Goal: Transaction & Acquisition: Purchase product/service

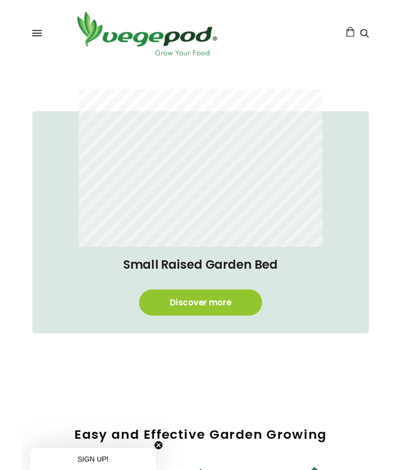
scroll to position [0, 184]
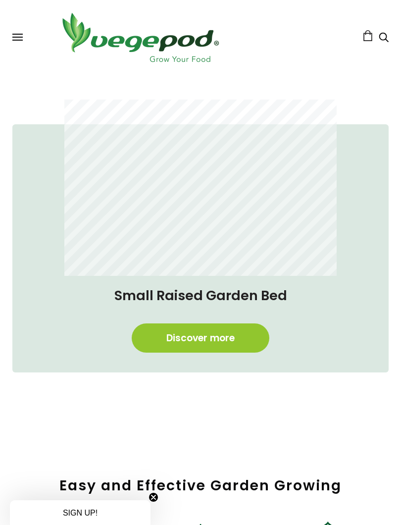
click at [200, 342] on link "Discover more" at bounding box center [201, 338] width 138 height 29
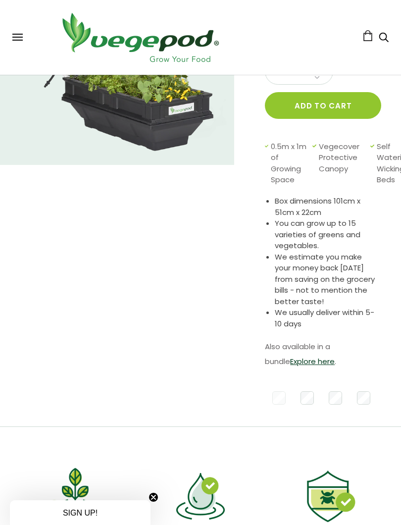
scroll to position [202, 0]
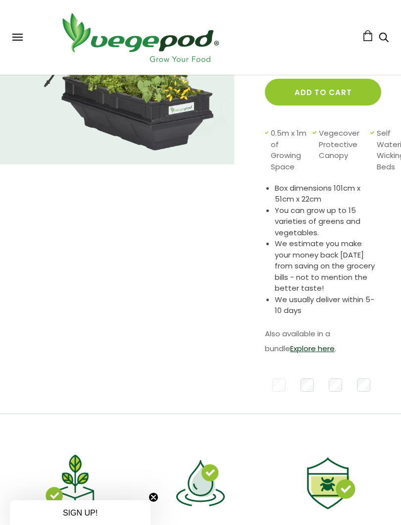
click at [294, 348] on link "Explore here" at bounding box center [312, 348] width 45 height 10
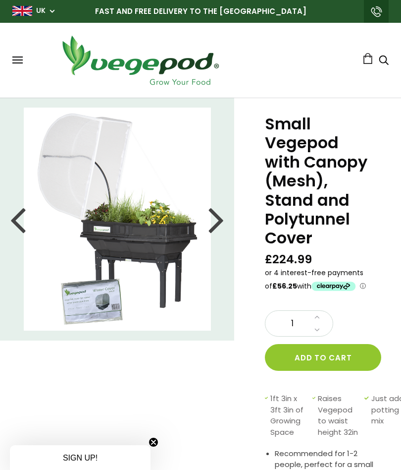
click at [19, 58] on button at bounding box center [17, 59] width 10 height 7
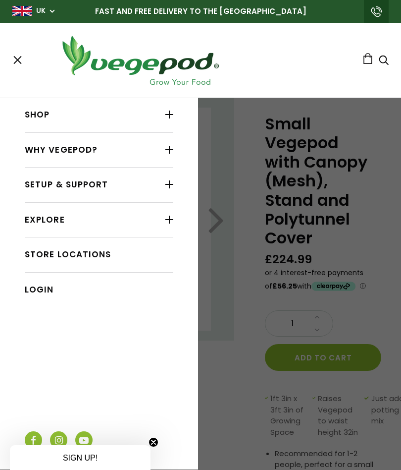
click at [167, 220] on div at bounding box center [169, 219] width 8 height 13
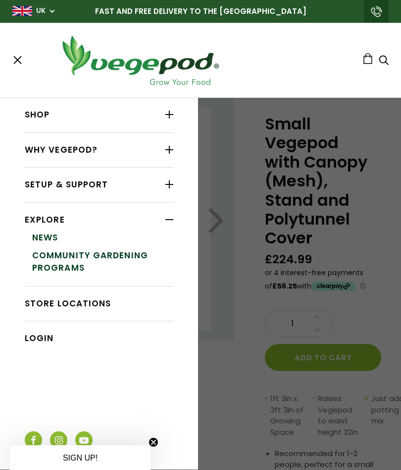
click at [166, 117] on div at bounding box center [169, 114] width 8 height 13
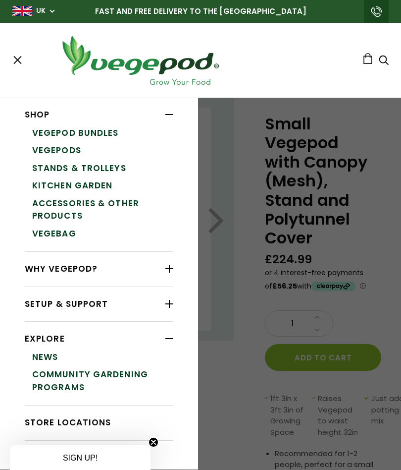
click at [80, 134] on link "Vegepod Bundles" at bounding box center [102, 133] width 141 height 18
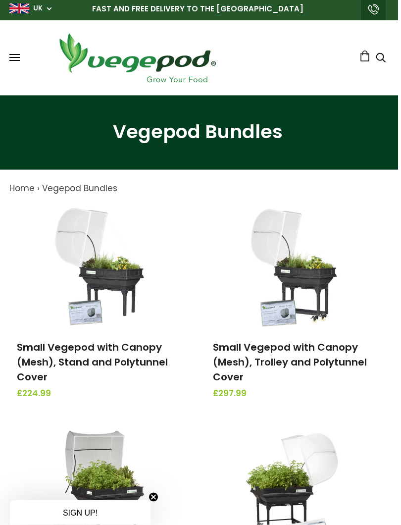
scroll to position [0, 3]
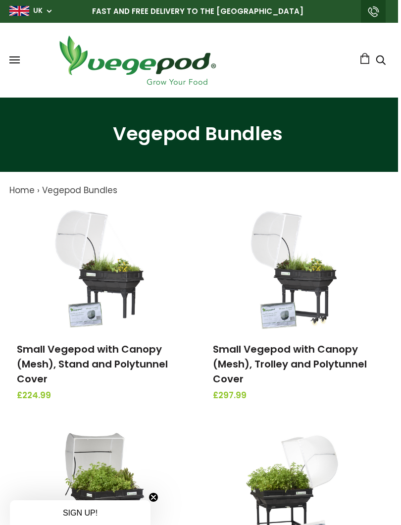
click at [109, 289] on img at bounding box center [100, 269] width 104 height 124
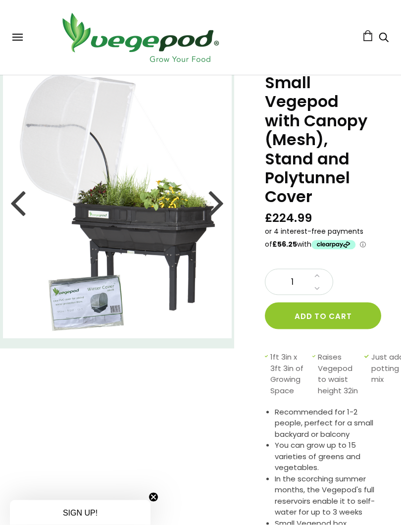
scroll to position [42, 0]
click at [329, 315] on button "Add to cart" at bounding box center [323, 315] width 116 height 27
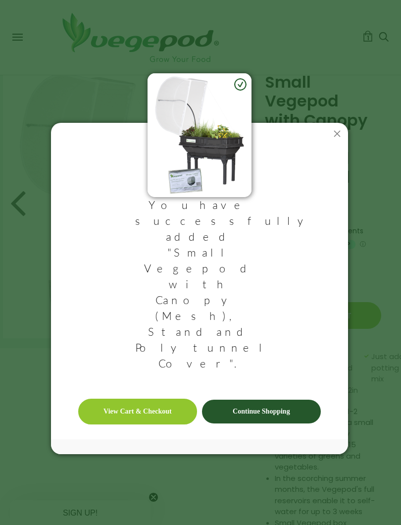
click at [155, 399] on link "View Cart & Checkout" at bounding box center [137, 412] width 119 height 26
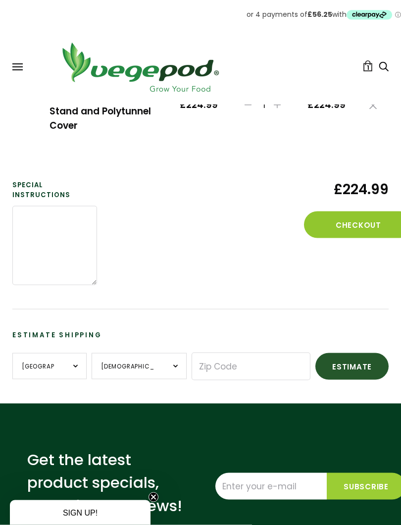
scroll to position [149, 0]
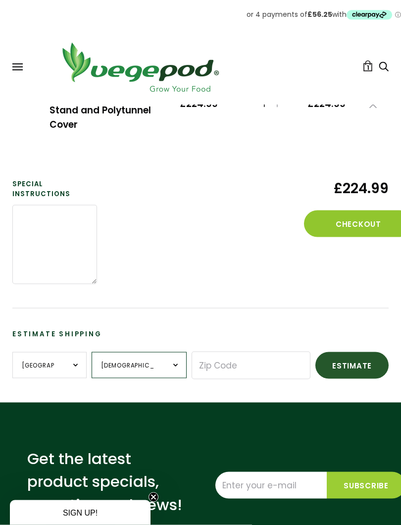
click at [171, 359] on select "British Forces England Northern Ireland Scotland Wales" at bounding box center [139, 365] width 95 height 26
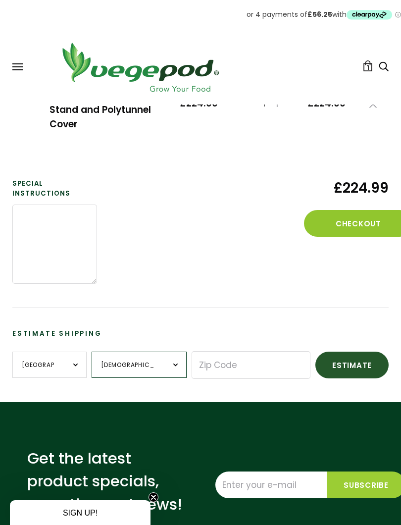
select select "England"
click at [213, 355] on input "Zip Code" at bounding box center [251, 365] width 119 height 28
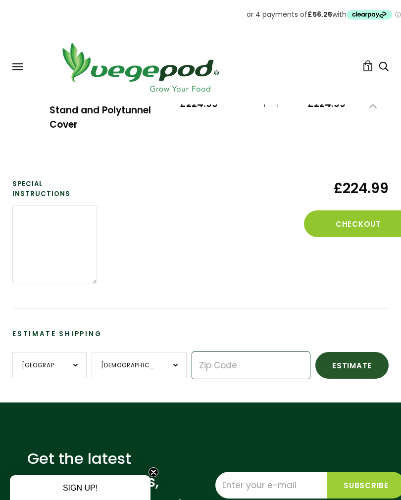
scroll to position [187, 12]
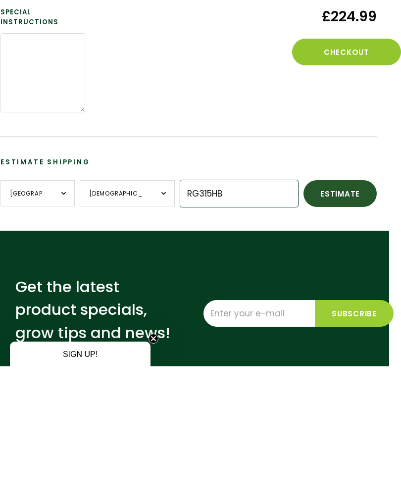
type input "RG315HB"
click at [343, 314] on button "Estimate" at bounding box center [340, 327] width 73 height 27
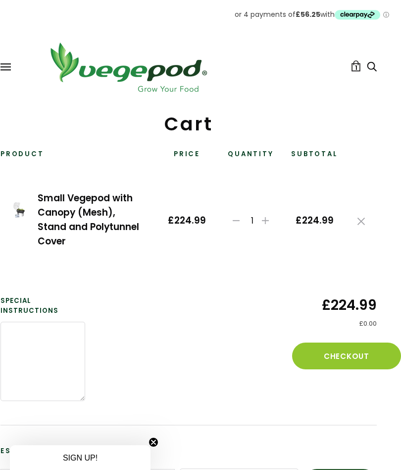
scroll to position [32, 12]
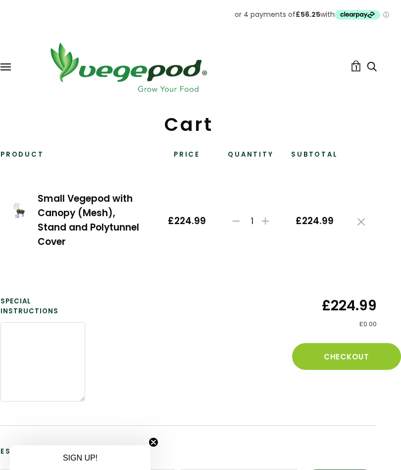
click at [349, 359] on button "Checkout" at bounding box center [346, 356] width 109 height 27
